Goal: Navigation & Orientation: Find specific page/section

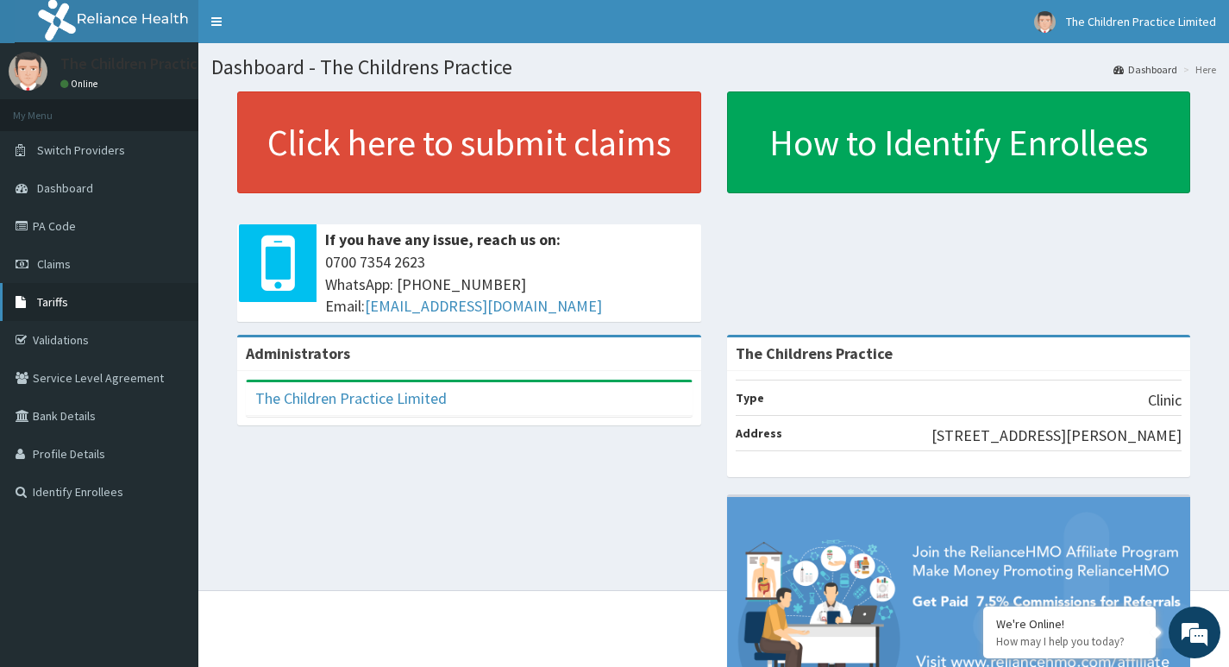
click at [54, 305] on span "Tariffs" at bounding box center [52, 302] width 31 height 16
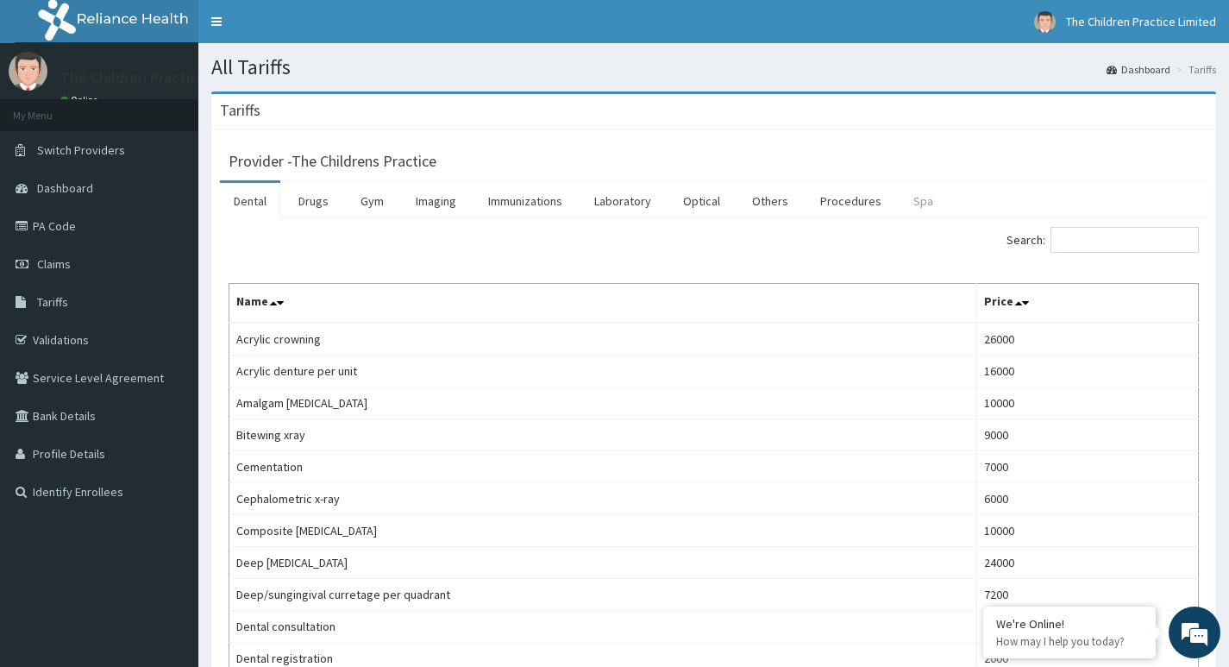
click at [922, 206] on link "Spa" at bounding box center [922, 201] width 47 height 36
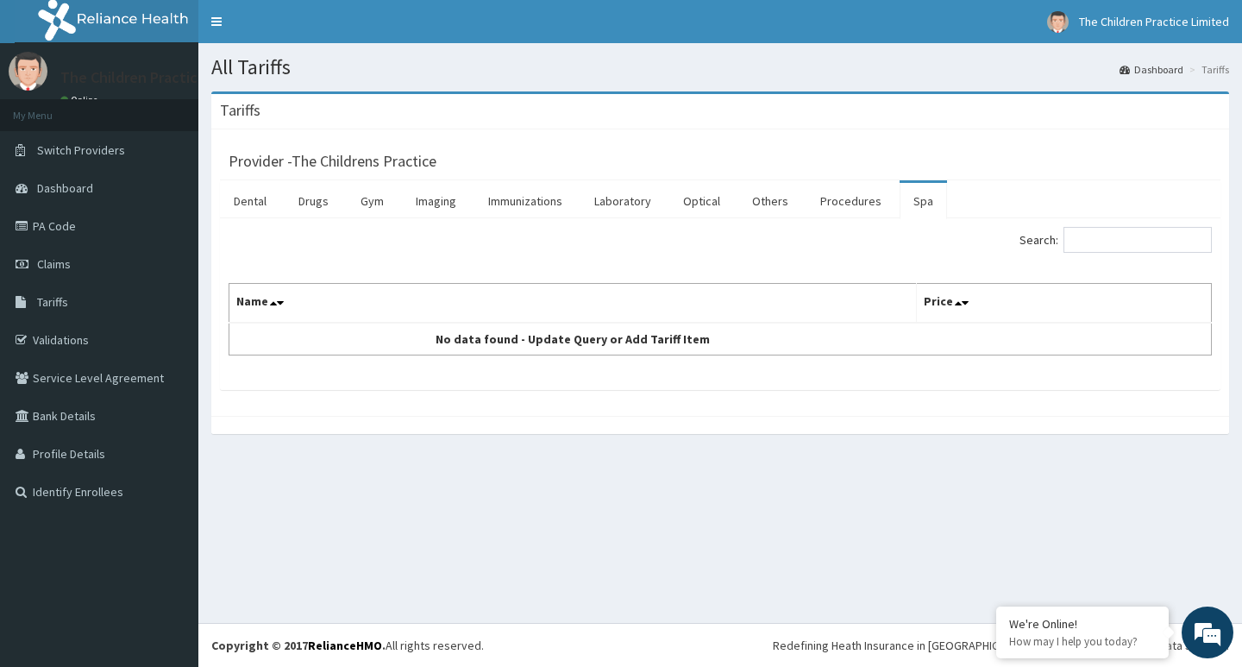
click at [250, 115] on h3 "Tariffs" at bounding box center [240, 111] width 41 height 16
click at [777, 202] on link "Others" at bounding box center [770, 201] width 64 height 36
drag, startPoint x: 50, startPoint y: 306, endPoint x: 727, endPoint y: 460, distance: 694.3
click at [727, 460] on section "Tariffs Provider - The Childrens Practice Dental Drugs Gym Imaging Immunization…" at bounding box center [719, 270] width 1043 height 385
